Goal: Information Seeking & Learning: Learn about a topic

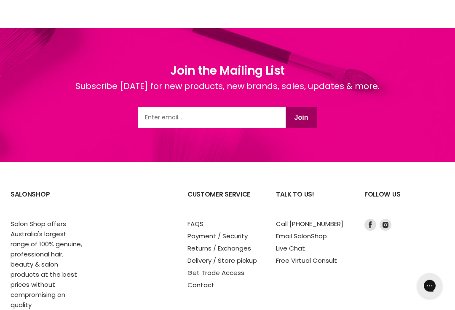
scroll to position [1063, 0]
click at [236, 262] on link "Delivery / Store pickup" at bounding box center [222, 260] width 70 height 9
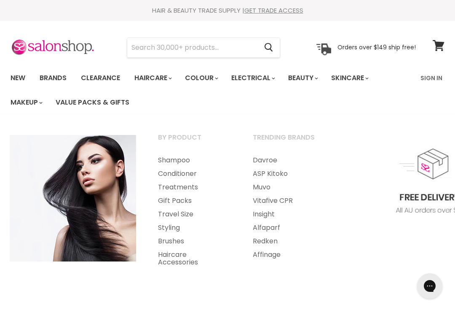
click at [169, 240] on link "Brushes" at bounding box center [193, 240] width 93 height 13
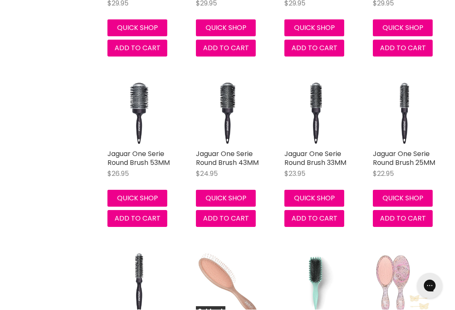
scroll to position [3306, 0]
click at [396, 149] on link "Jaguar One Serie Round Brush 25MM" at bounding box center [404, 158] width 62 height 19
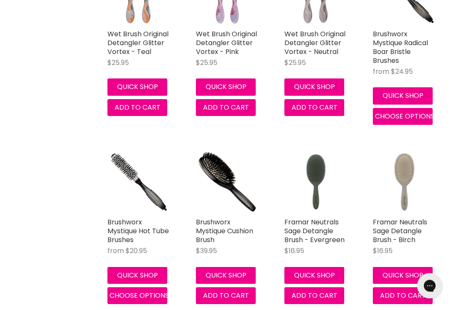
scroll to position [6381, 0]
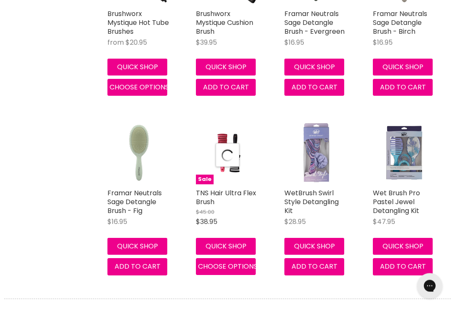
scroll to position [6881, 0]
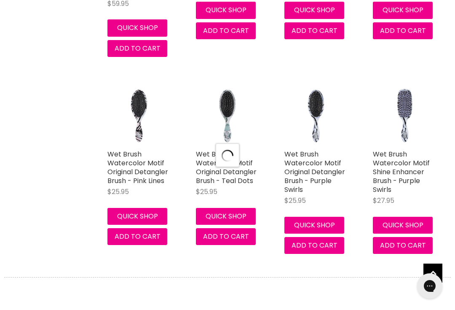
scroll to position [9302, 0]
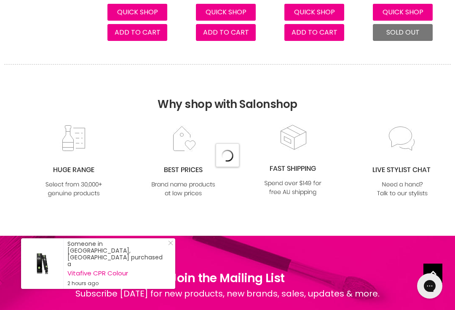
scroll to position [11276, 0]
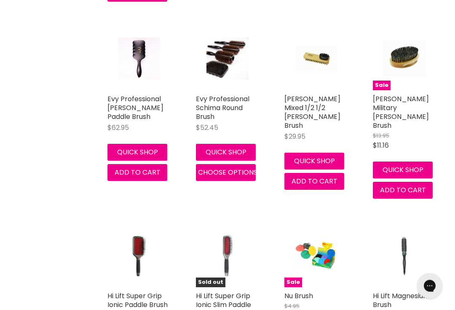
scroll to position [14175, 0]
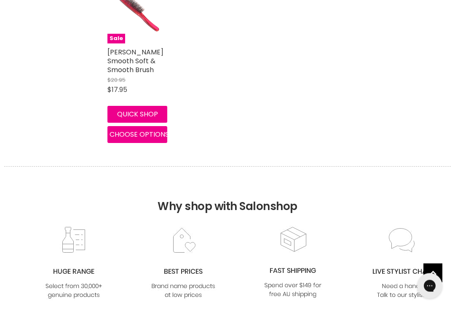
scroll to position [16586, 0]
click at [74, 232] on img at bounding box center [74, 263] width 68 height 74
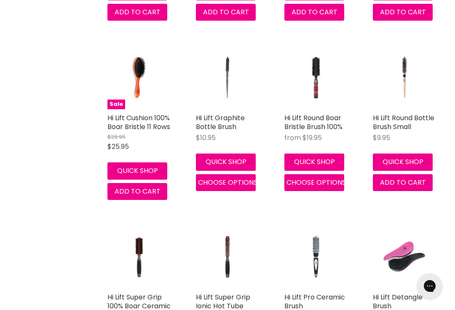
scroll to position [16158, 0]
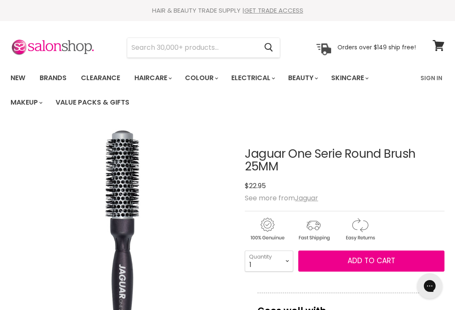
scroll to position [2, 0]
